Goal: Information Seeking & Learning: Learn about a topic

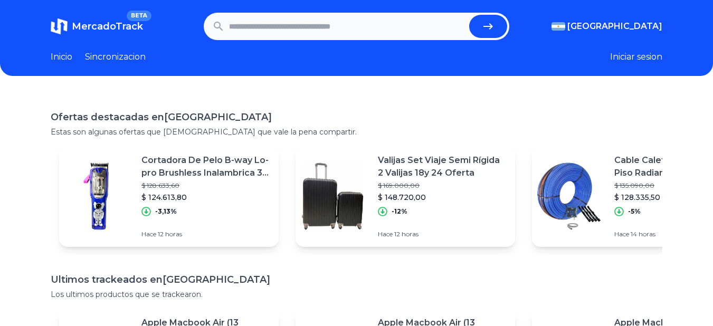
click at [356, 28] on input "text" at bounding box center [347, 26] width 236 height 23
type input "**********"
click at [469, 15] on button "submit" at bounding box center [488, 26] width 38 height 23
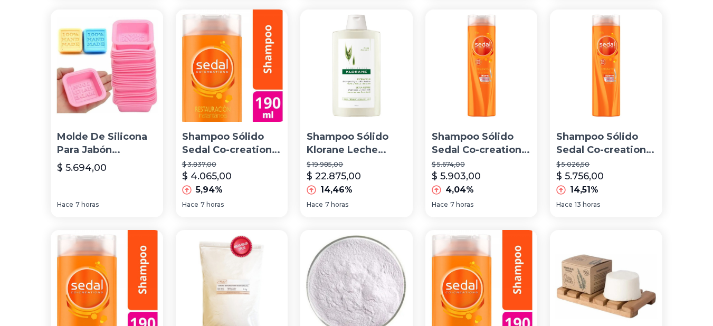
scroll to position [824, 0]
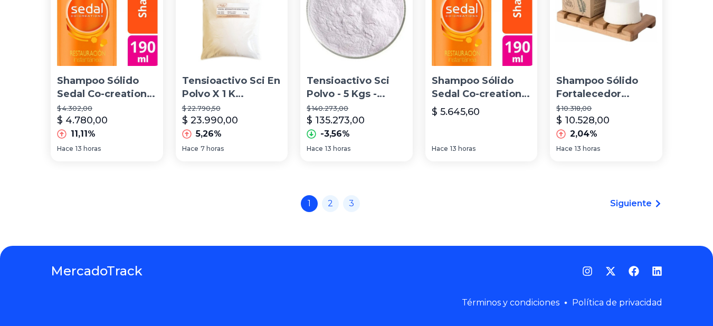
click at [636, 207] on span "Siguiente" at bounding box center [631, 203] width 42 height 13
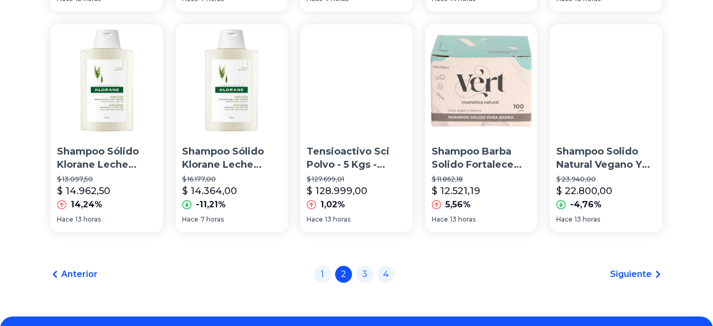
scroll to position [824, 0]
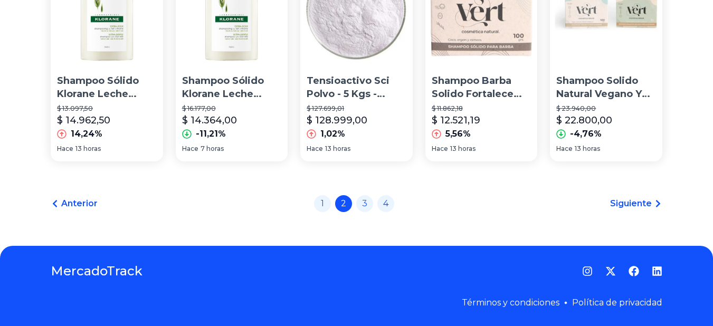
click at [652, 207] on span "Siguiente" at bounding box center [631, 203] width 42 height 13
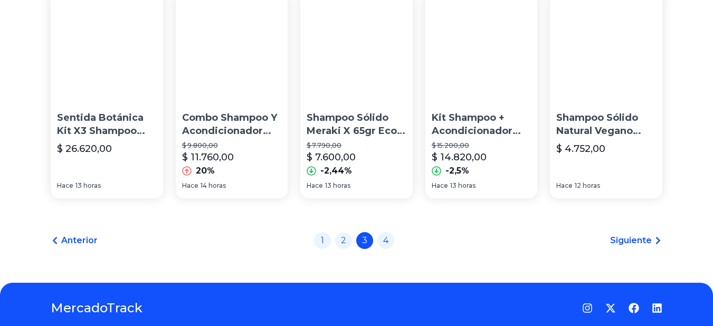
scroll to position [793, 0]
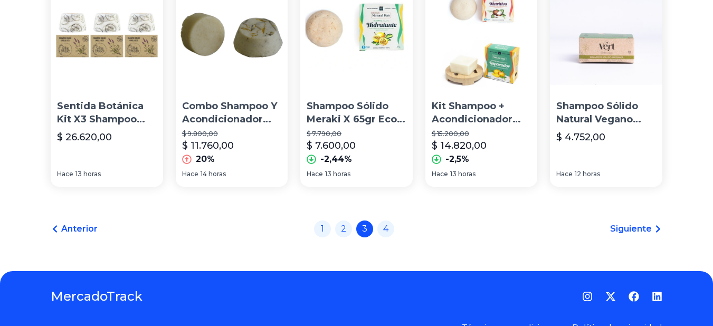
click at [630, 235] on span "Siguiente" at bounding box center [631, 229] width 42 height 13
